Goal: Check status

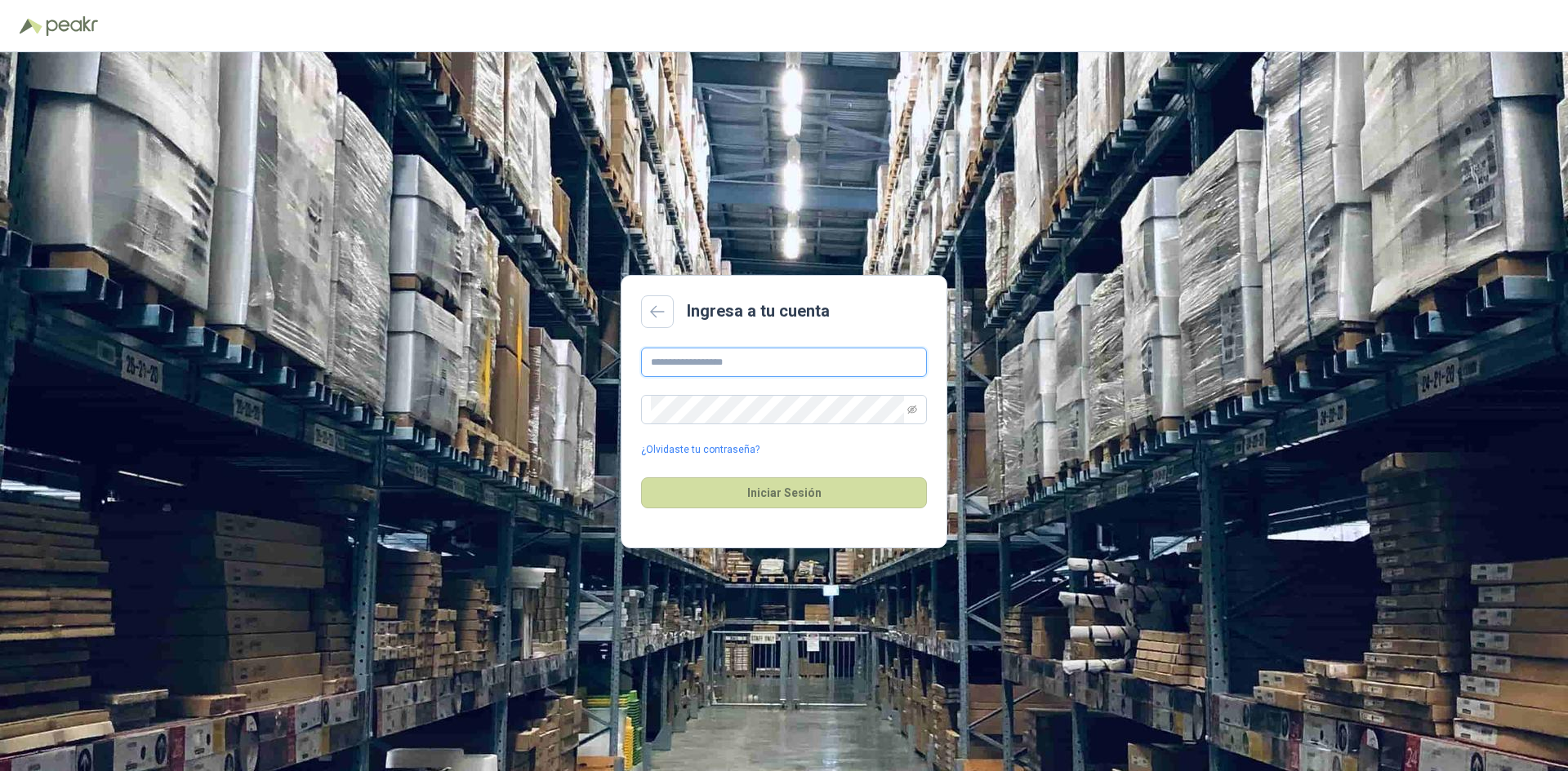
click at [778, 370] on input "text" at bounding box center [784, 363] width 286 height 29
type input "**********"
click at [641, 478] on button "Iniciar Sesión" at bounding box center [784, 493] width 286 height 31
click at [907, 417] on span at bounding box center [912, 410] width 10 height 28
click at [907, 410] on icon "eye-invisible" at bounding box center [912, 410] width 10 height 10
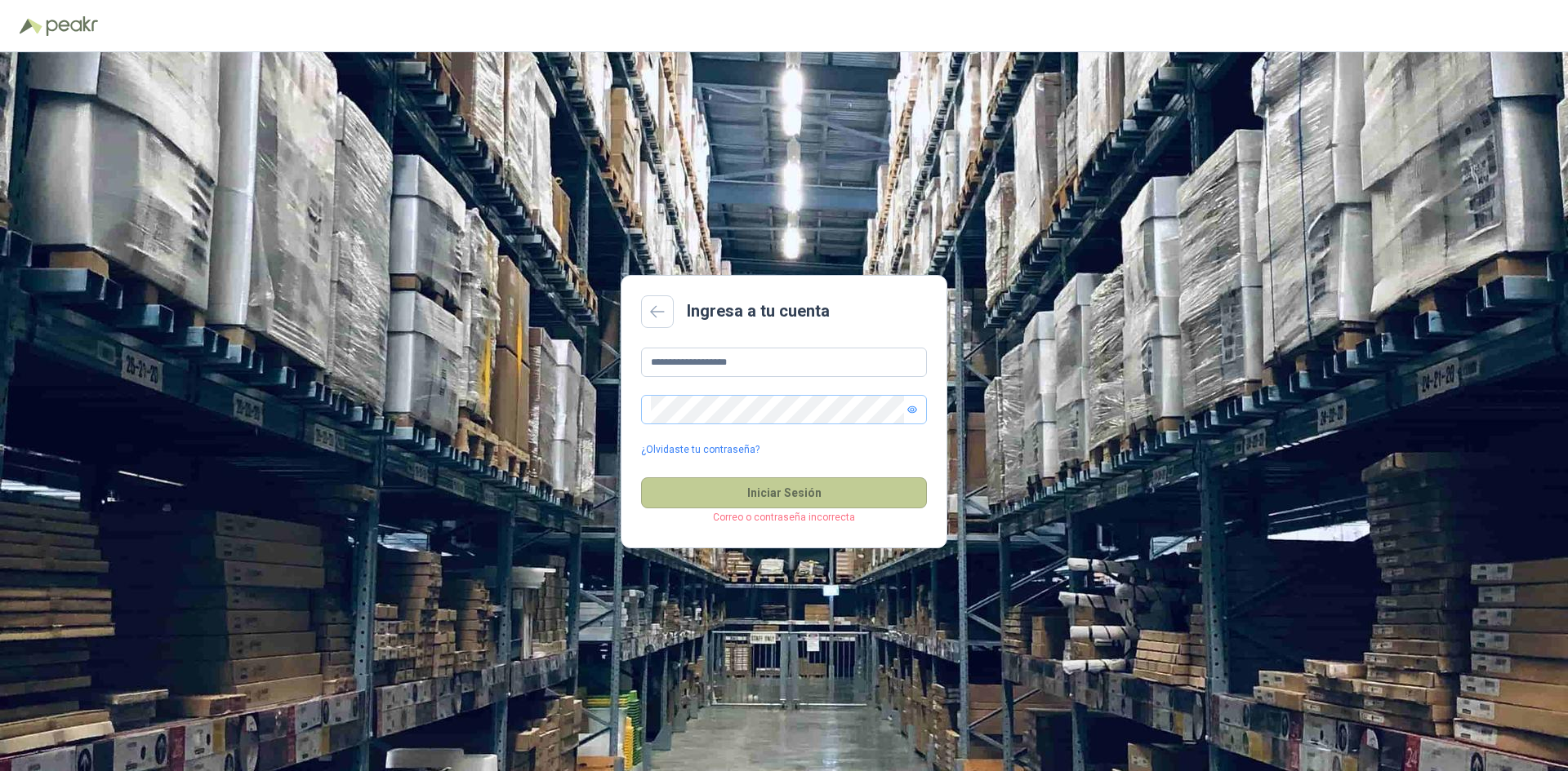
click at [864, 501] on button "Iniciar Sesión" at bounding box center [784, 493] width 286 height 31
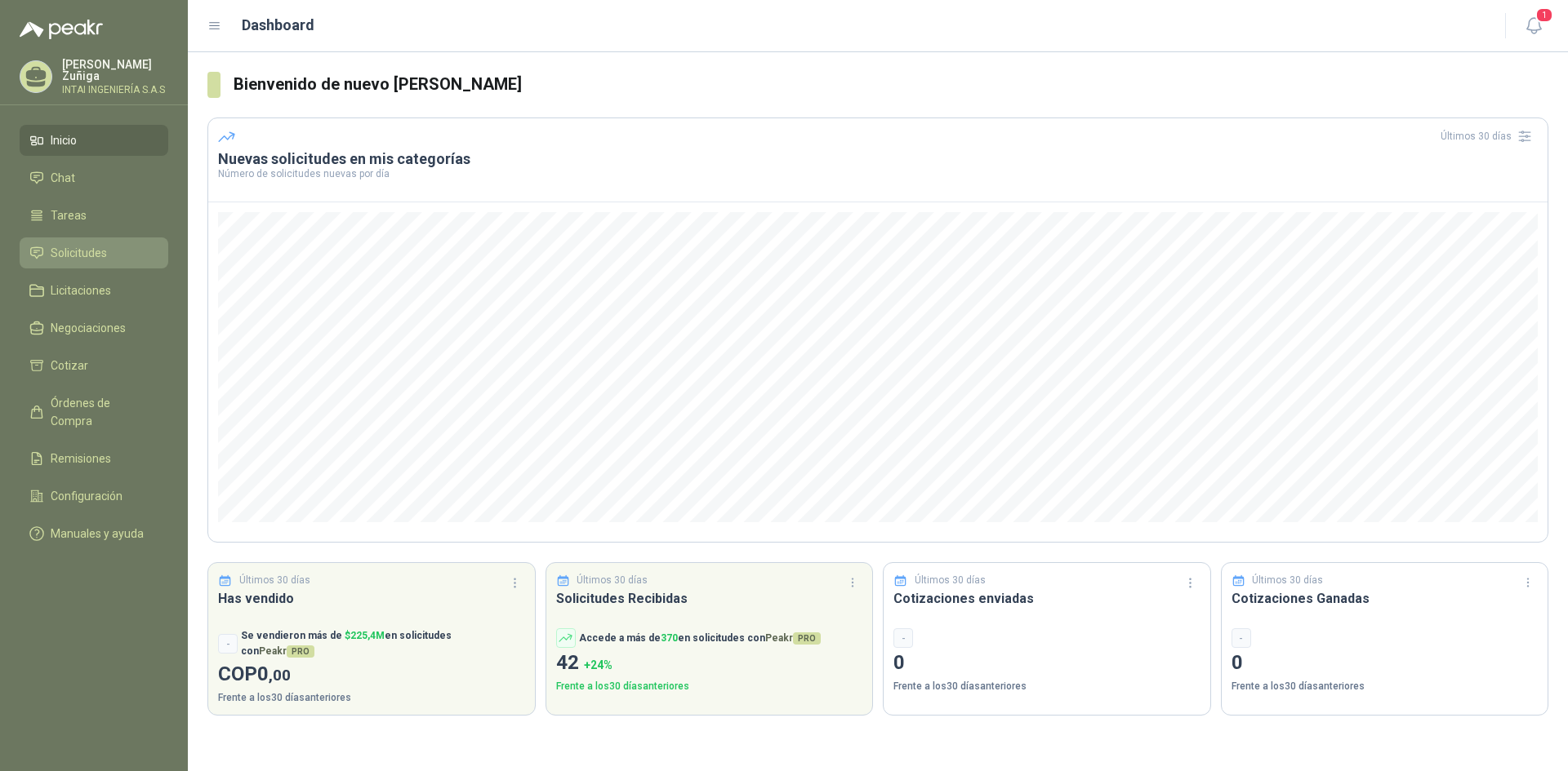
click at [137, 244] on li "Solicitudes" at bounding box center [94, 253] width 129 height 18
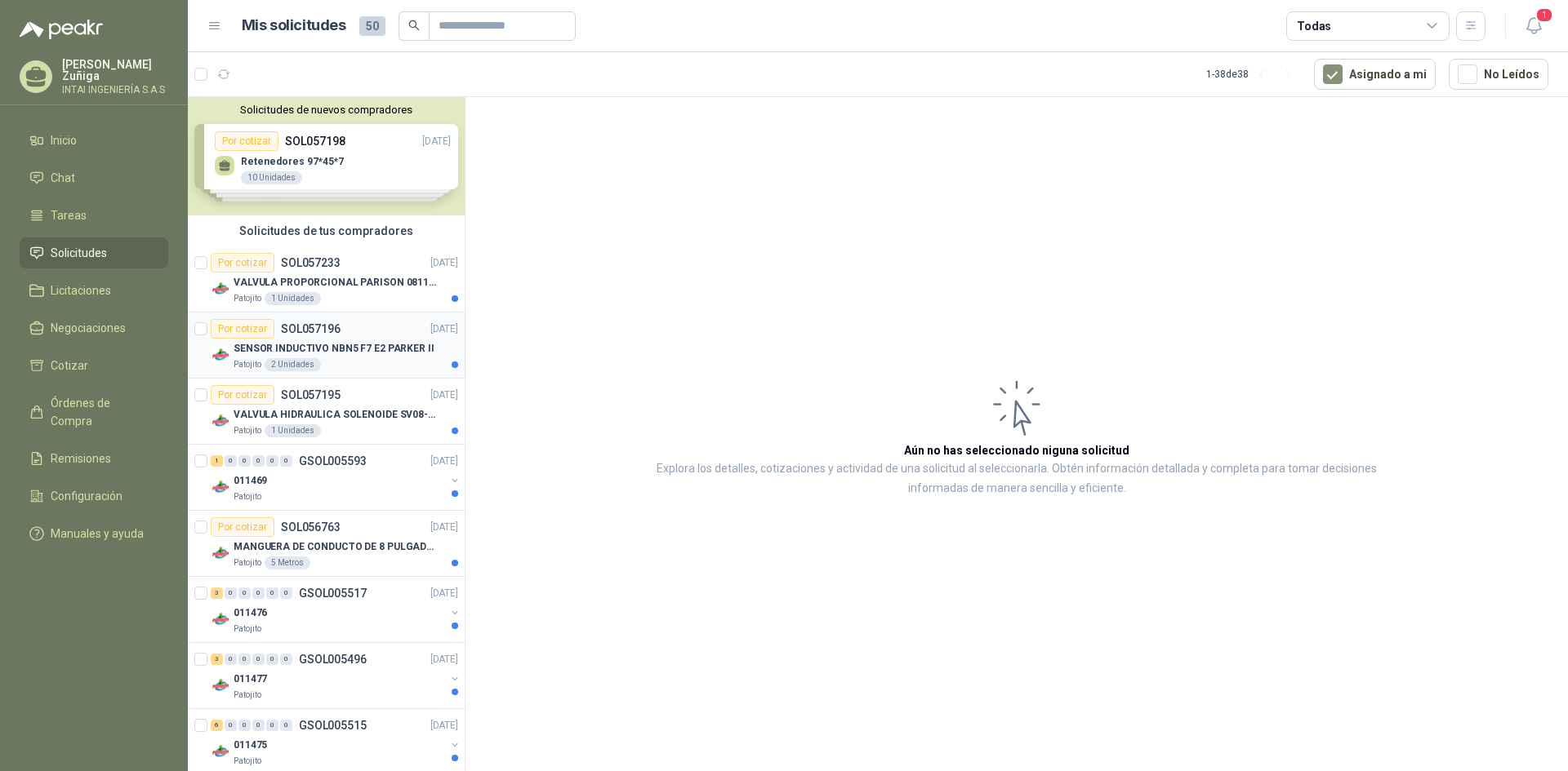
click at [379, 354] on p "SENSOR INDUCTIVO NBN5 F7 E2 PARKER II" at bounding box center [334, 349] width 201 height 16
